Goal: Contribute content

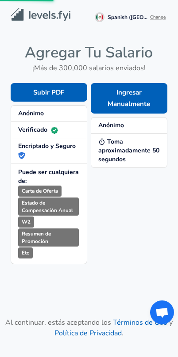
scroll to position [99, 0]
